Goal: Task Accomplishment & Management: Complete application form

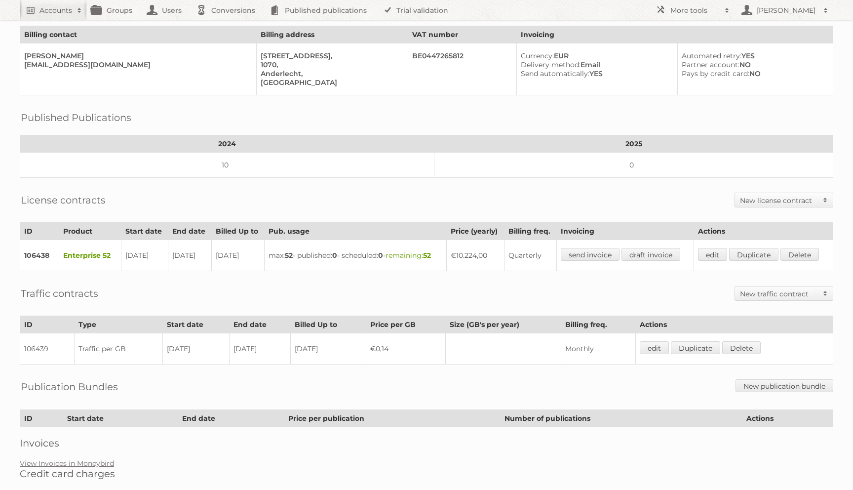
scroll to position [94, 0]
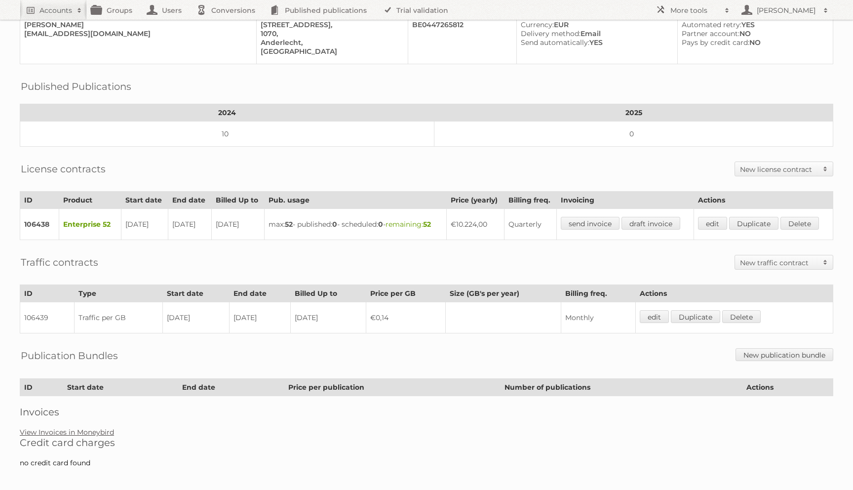
click at [94, 428] on link "View Invoices in Moneybird" at bounding box center [67, 432] width 94 height 9
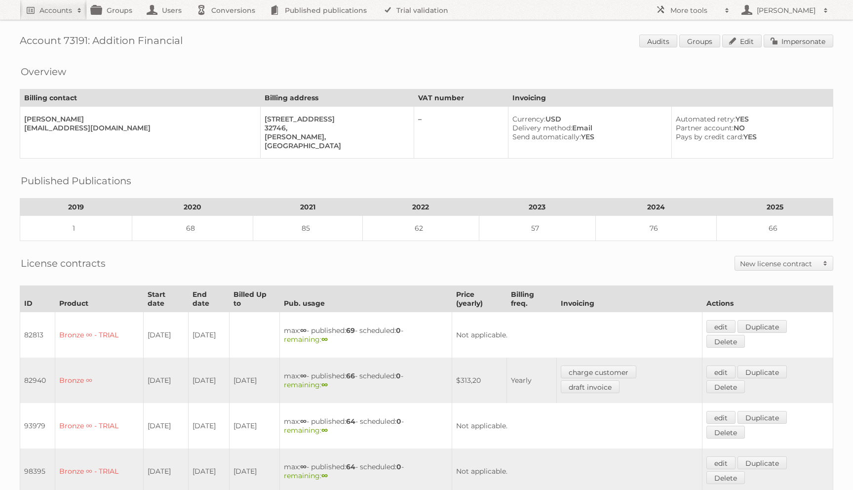
click at [756, 265] on link "New license contract" at bounding box center [784, 263] width 98 height 14
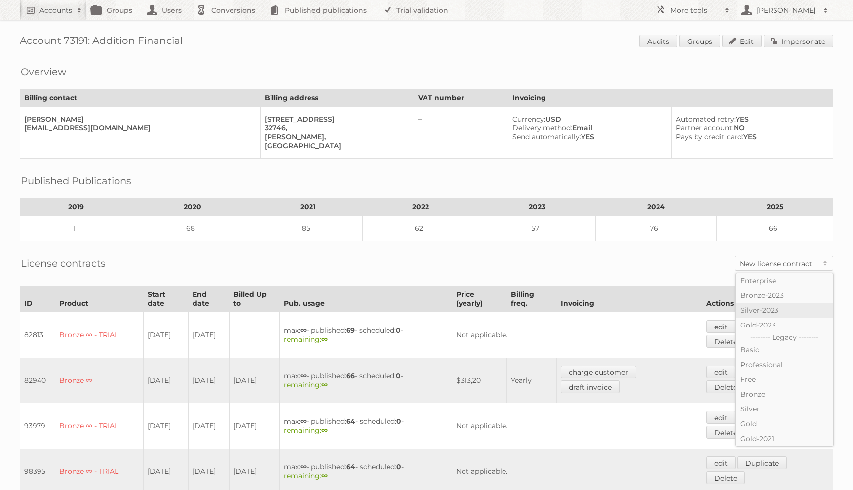
click at [759, 308] on link "Silver-2023" at bounding box center [785, 310] width 98 height 15
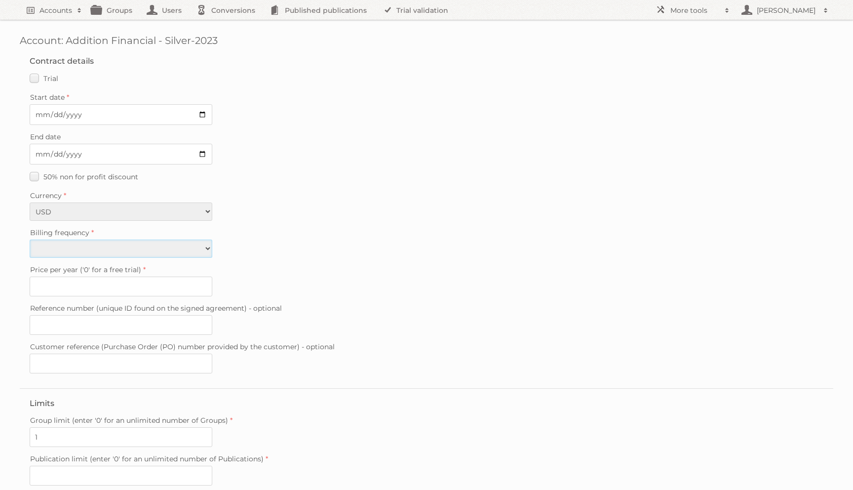
click at [59, 250] on select "Monthly Yearly" at bounding box center [121, 249] width 183 height 18
select select "monthly"
click at [30, 240] on select "Monthly Yearly" at bounding box center [121, 249] width 183 height 18
type input "1380"
click at [38, 113] on input "Start date" at bounding box center [121, 114] width 183 height 21
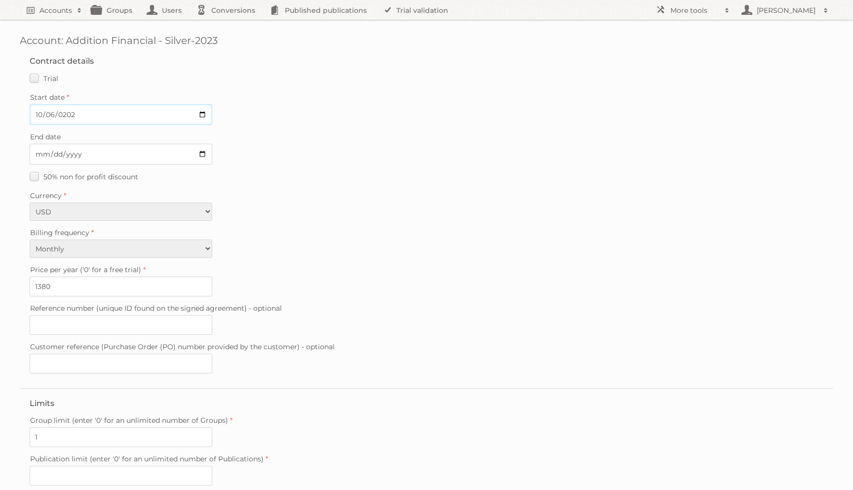
type input "2025-10-06"
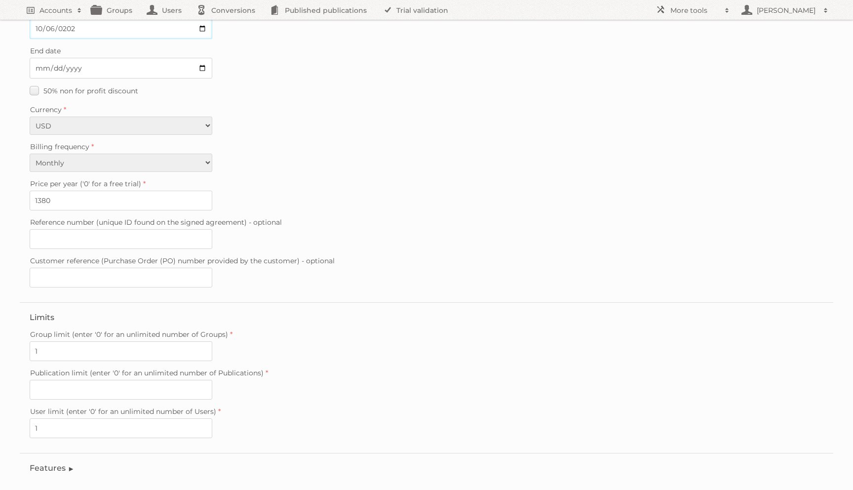
scroll to position [100, 0]
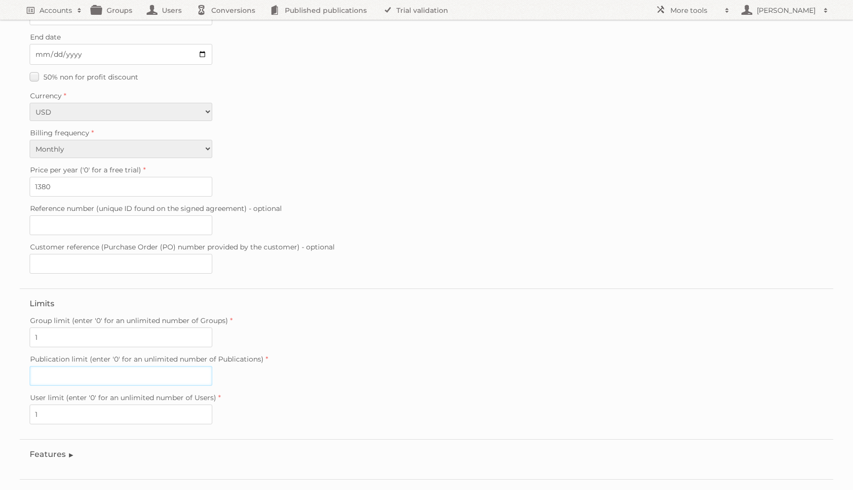
click at [126, 366] on input "Publication limit (enter '0' for an unlimited number of Publications)" at bounding box center [121, 376] width 183 height 20
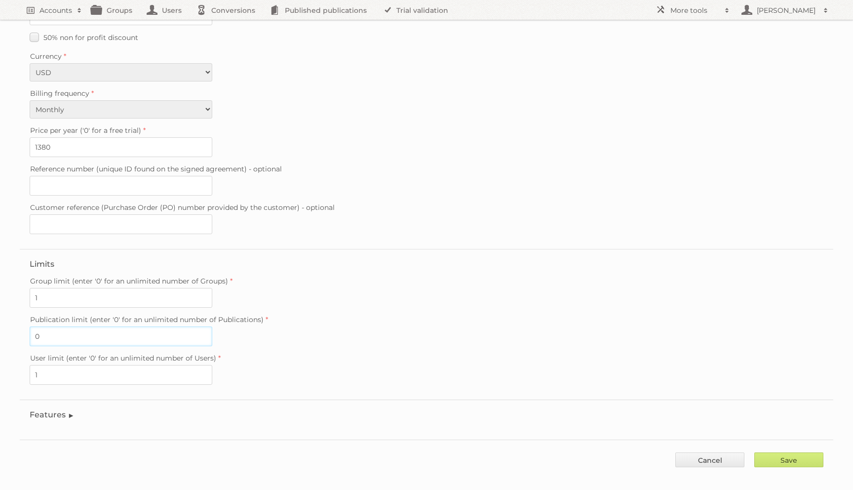
type input "0"
click at [753, 457] on div "Save Cancel" at bounding box center [427, 455] width 814 height 30
click at [754, 454] on div "Save Cancel" at bounding box center [427, 455] width 814 height 30
click at [757, 453] on input "Save" at bounding box center [789, 459] width 69 height 15
type input "..."
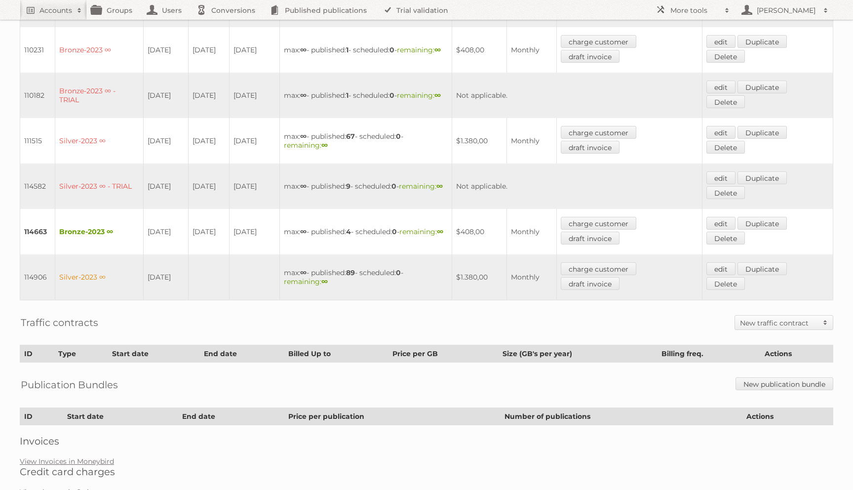
scroll to position [671, 0]
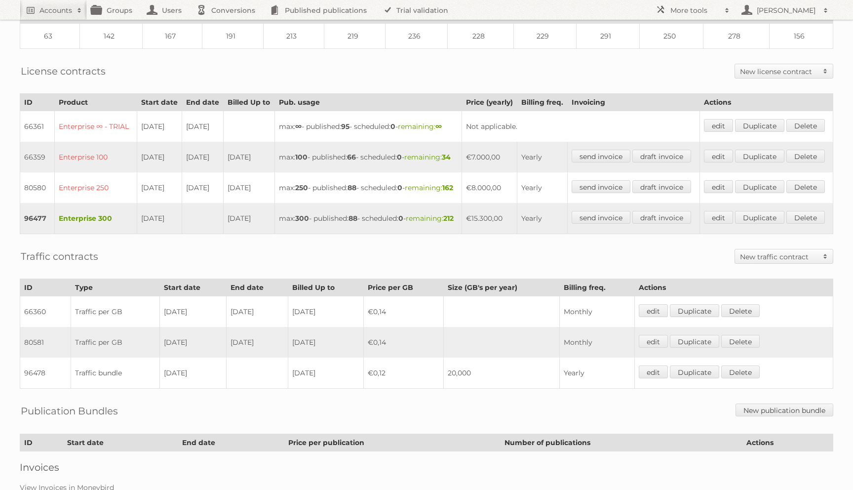
scroll to position [246, 0]
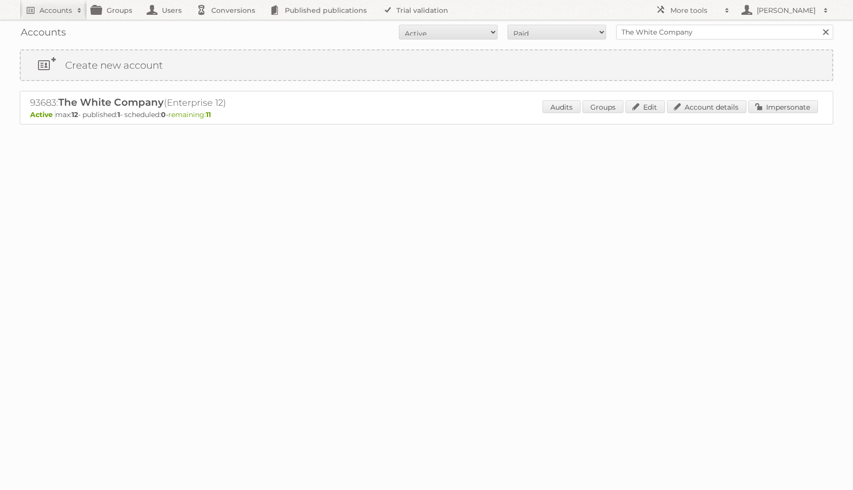
click at [788, 98] on div "93683: The White Company (Enterprise 12) Active max: 12 - published: 1 - schedu…" at bounding box center [427, 108] width 814 height 34
click at [786, 99] on div "93683: The White Company (Enterprise 12) Active max: 12 - published: 1 - schedu…" at bounding box center [427, 108] width 814 height 34
click at [781, 103] on link "Impersonate" at bounding box center [784, 106] width 70 height 13
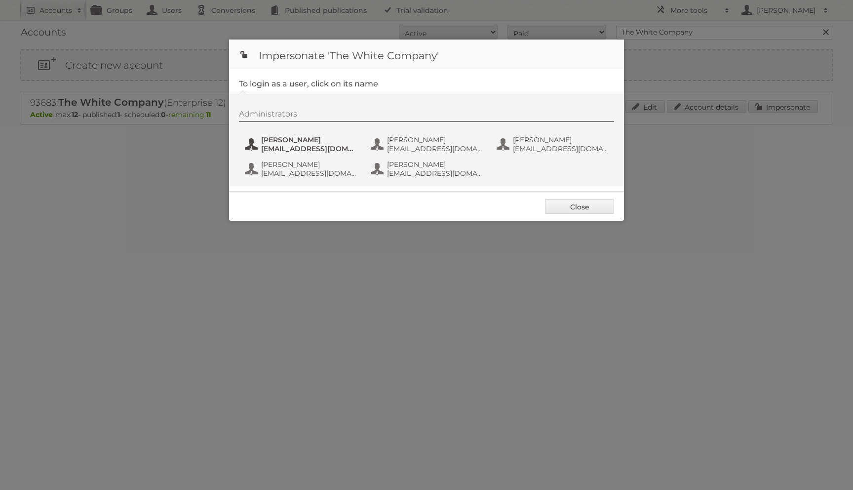
click at [295, 150] on span "JuLim@thewhitecompany.com" at bounding box center [309, 148] width 96 height 9
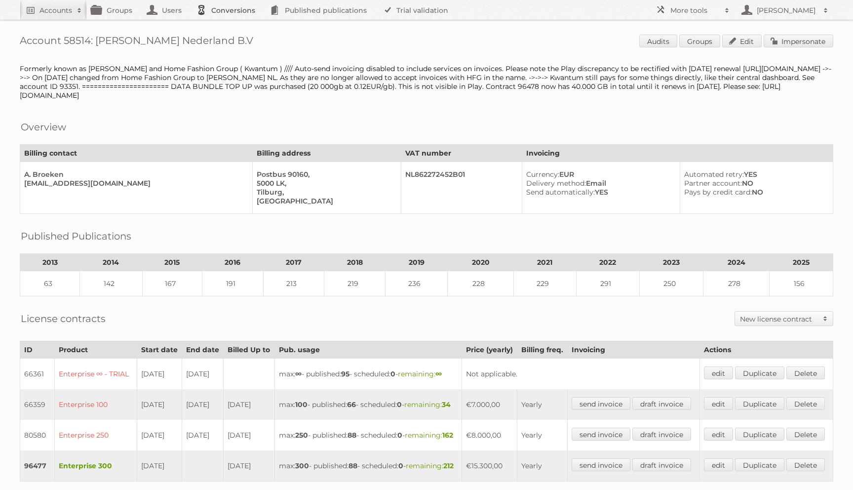
scroll to position [246, 0]
